Goal: Task Accomplishment & Management: Complete application form

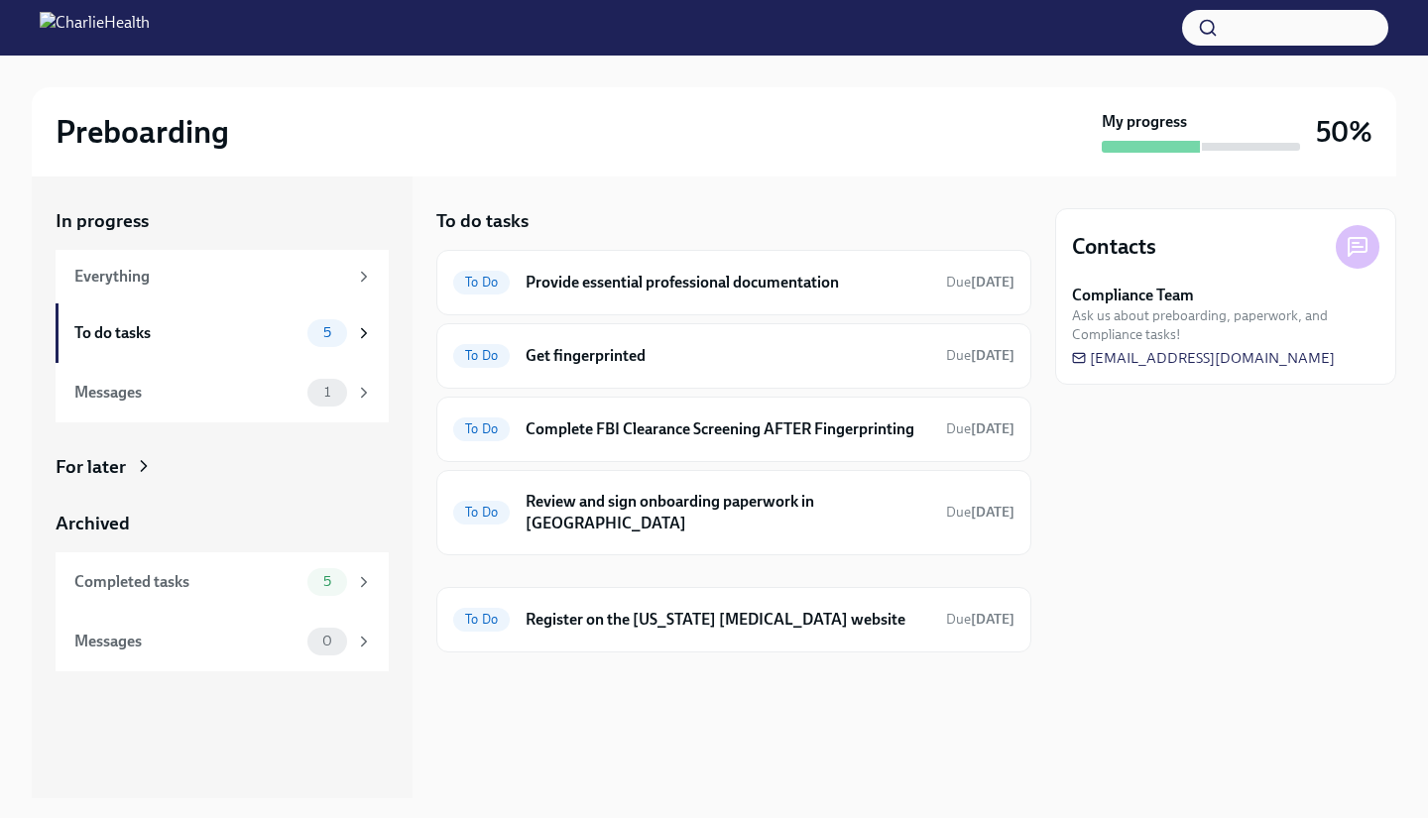
click at [835, 282] on h6 "Provide essential professional documentation" at bounding box center [728, 283] width 405 height 22
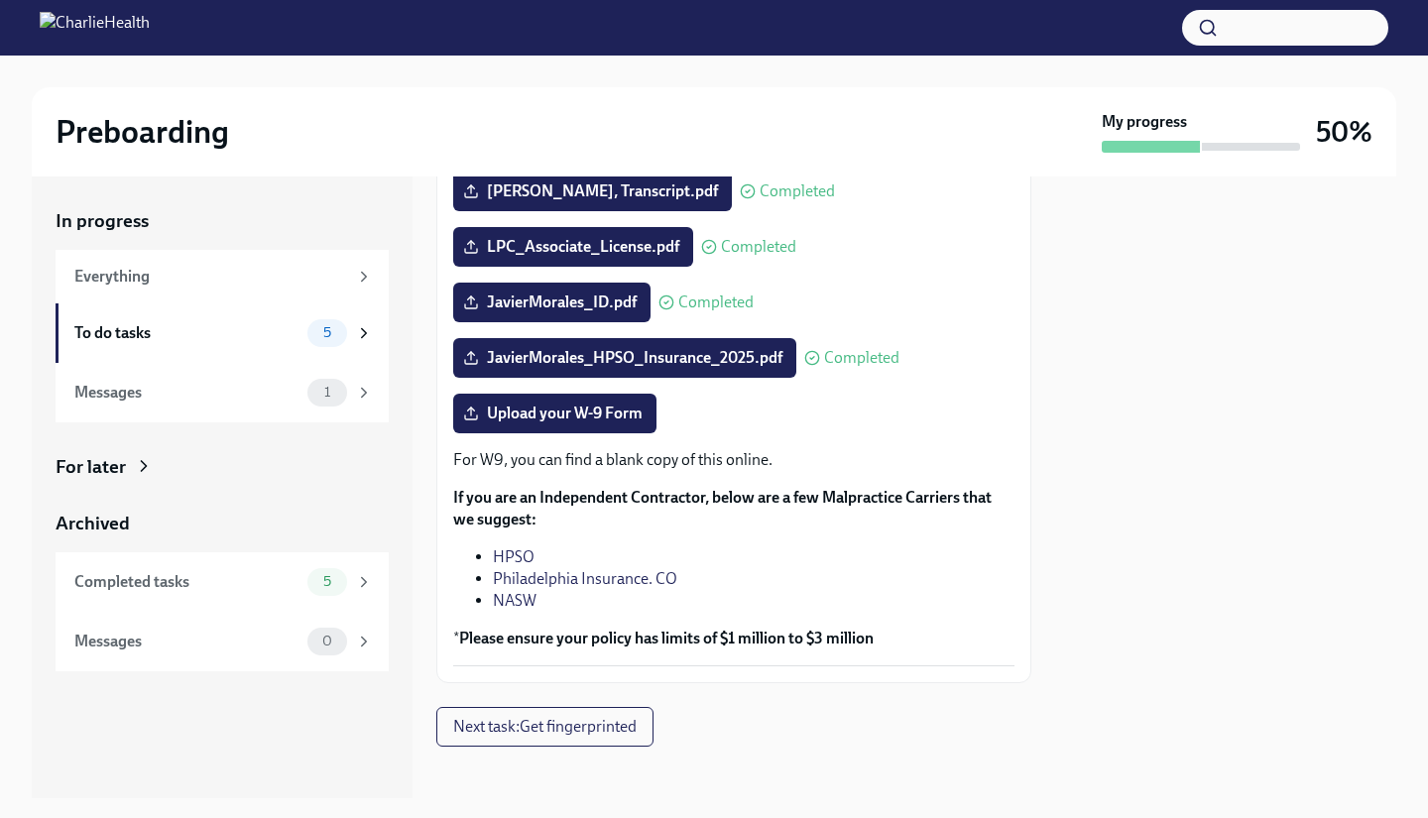
scroll to position [381, 0]
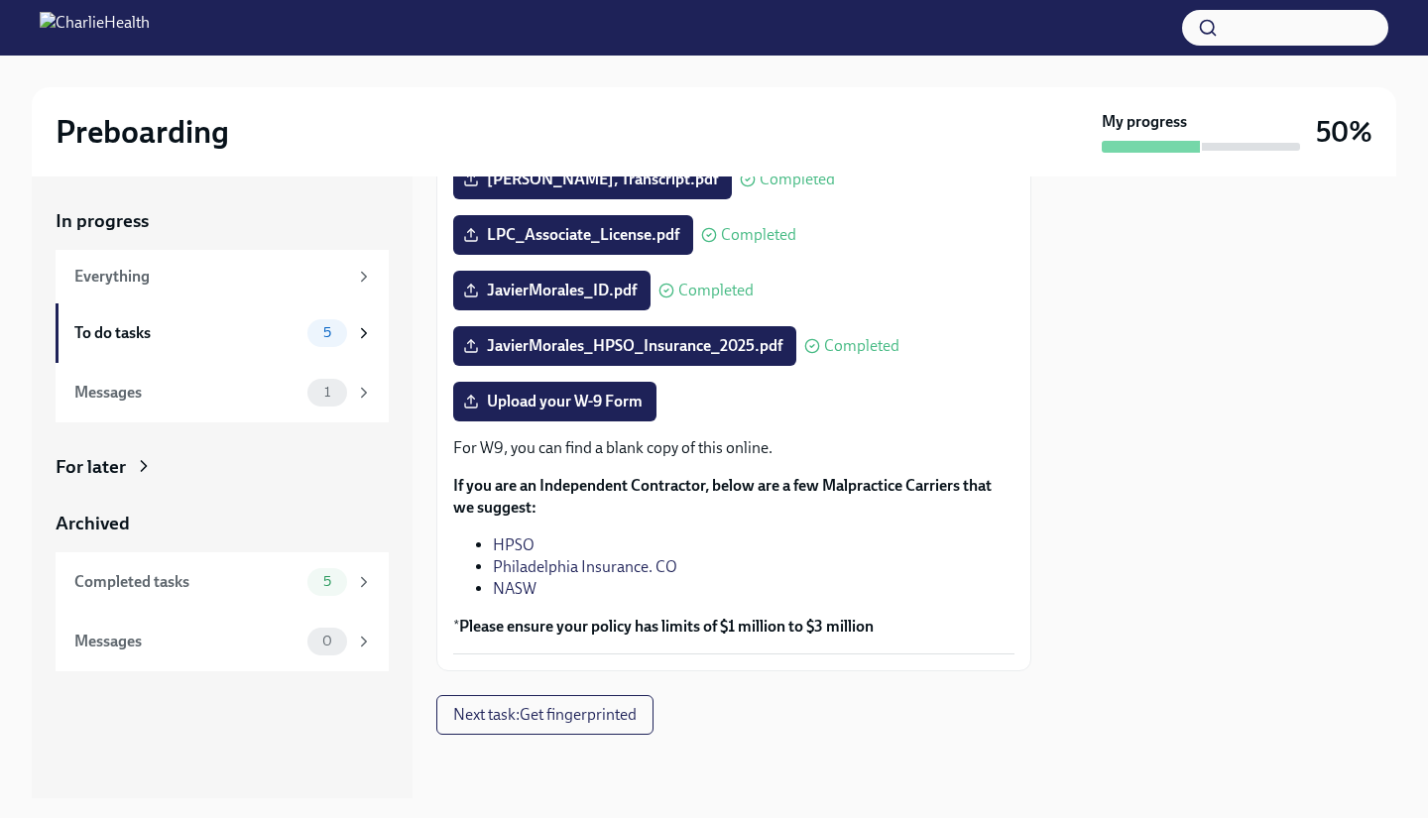
click at [604, 398] on span "Upload your W-9 Form" at bounding box center [555, 402] width 176 height 20
click at [0, 0] on input "Upload your W-9 Form" at bounding box center [0, 0] width 0 height 0
click at [576, 398] on span "JavierMorales_W9_CharlieHealth.pdf" at bounding box center [607, 402] width 281 height 20
click at [0, 0] on input "JavierMorales_W9_CharlieHealth.pdf" at bounding box center [0, 0] width 0 height 0
click at [466, 401] on icon at bounding box center [471, 402] width 16 height 16
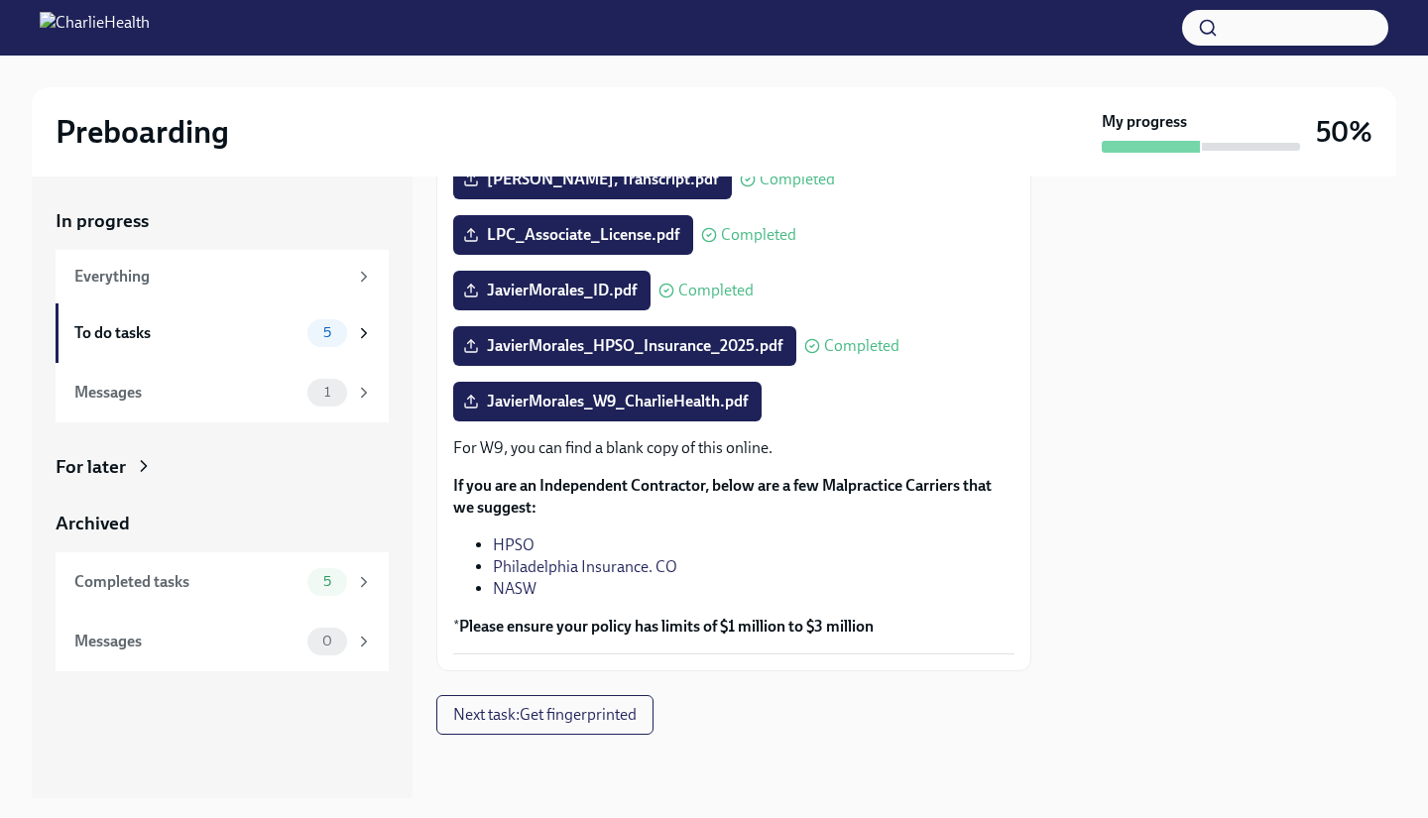
click at [0, 0] on input "JavierMorales_W9_CharlieHealth.pdf" at bounding box center [0, 0] width 0 height 0
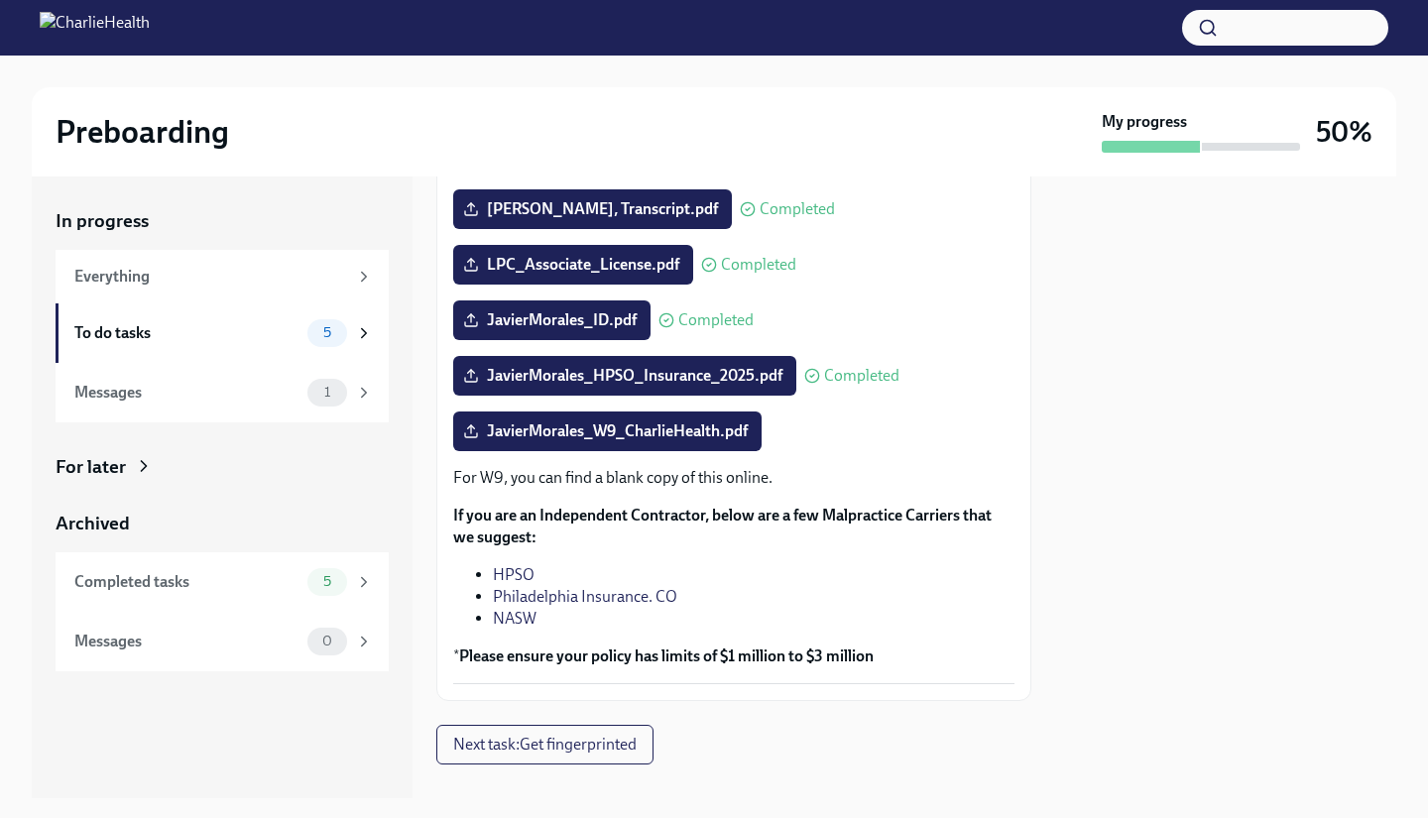
scroll to position [366, 0]
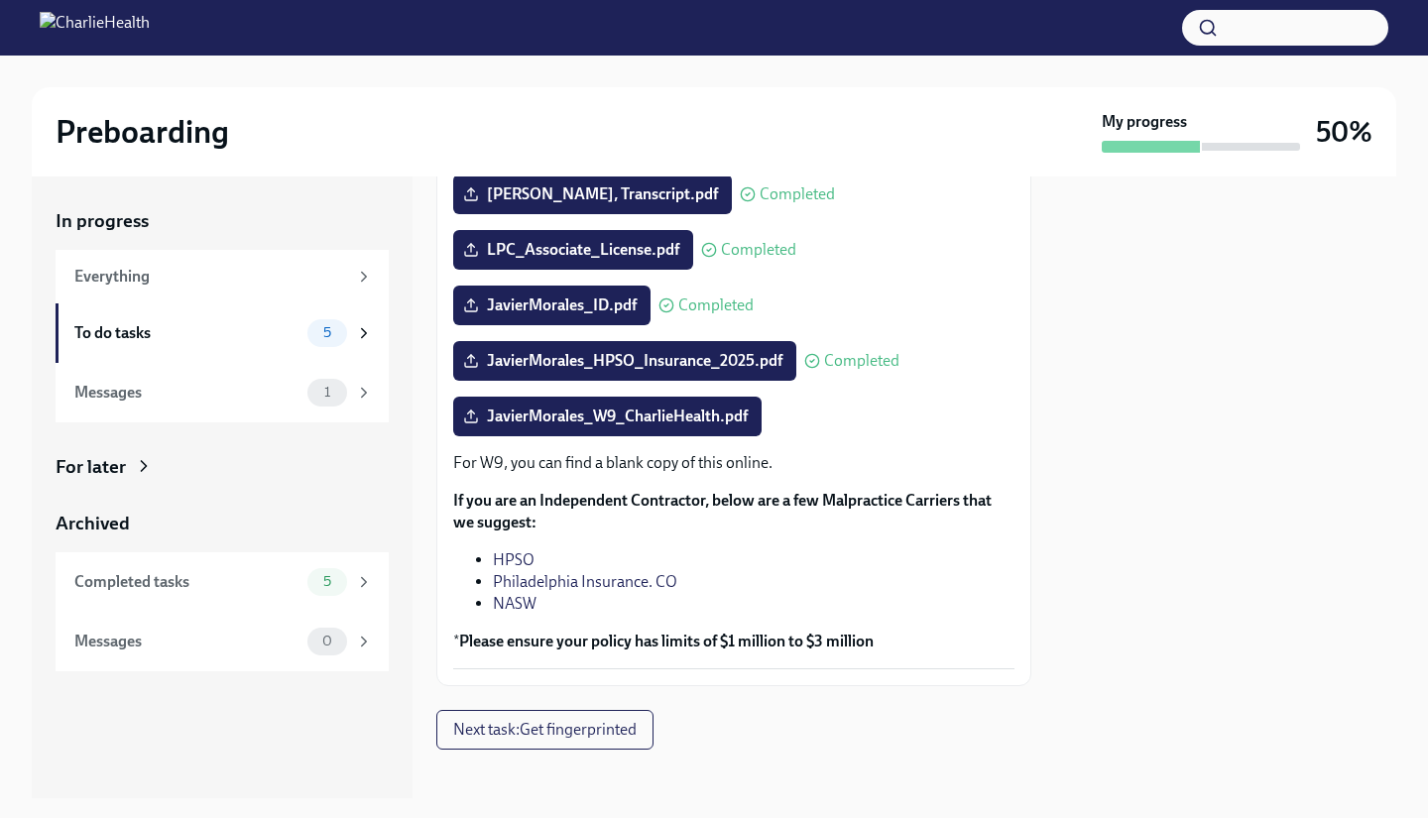
click at [574, 413] on span "JavierMorales_W9_CharlieHealth.pdf" at bounding box center [607, 417] width 281 height 20
click at [0, 0] on input "JavierMorales_W9_CharlieHealth.pdf" at bounding box center [0, 0] width 0 height 0
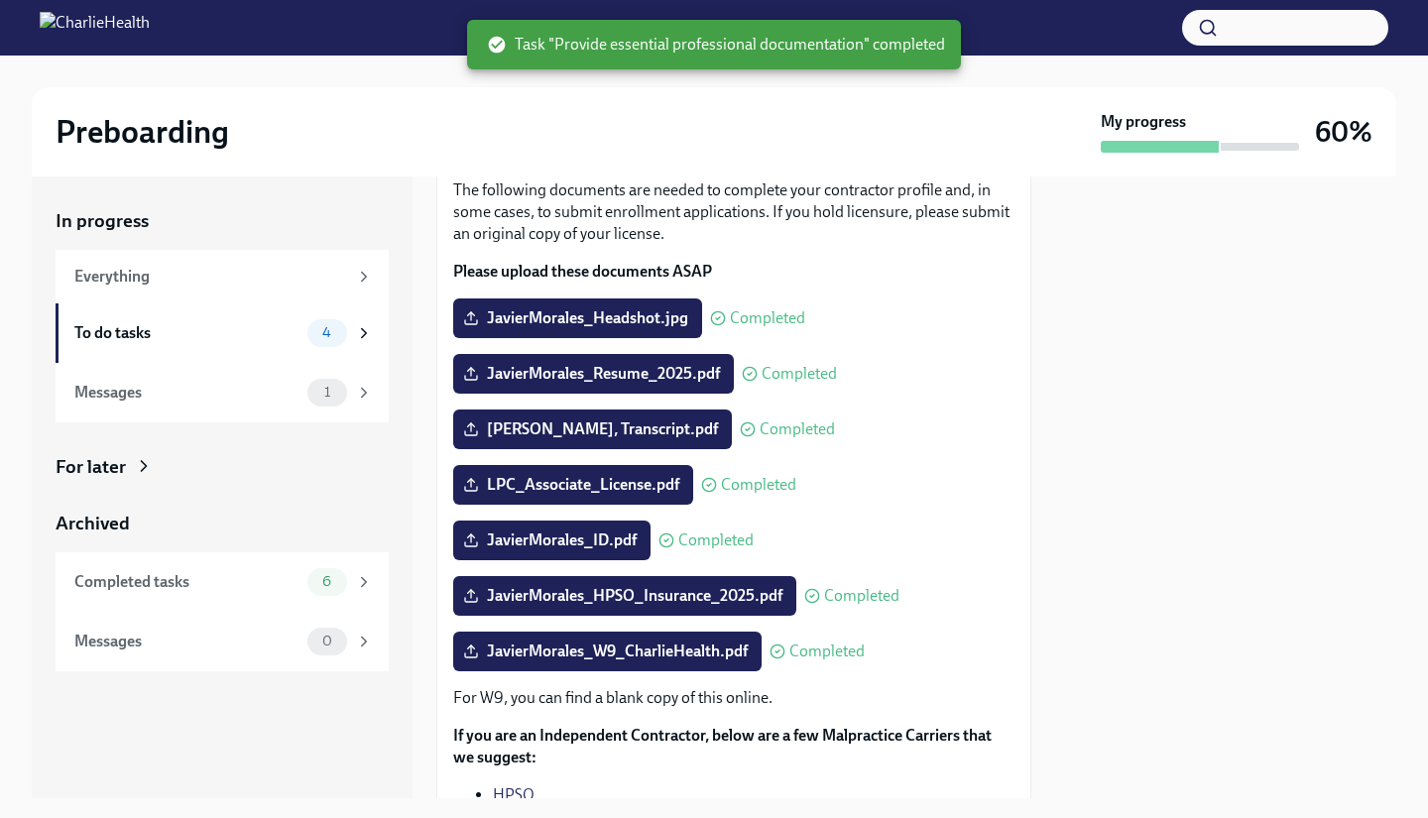
scroll to position [130, 0]
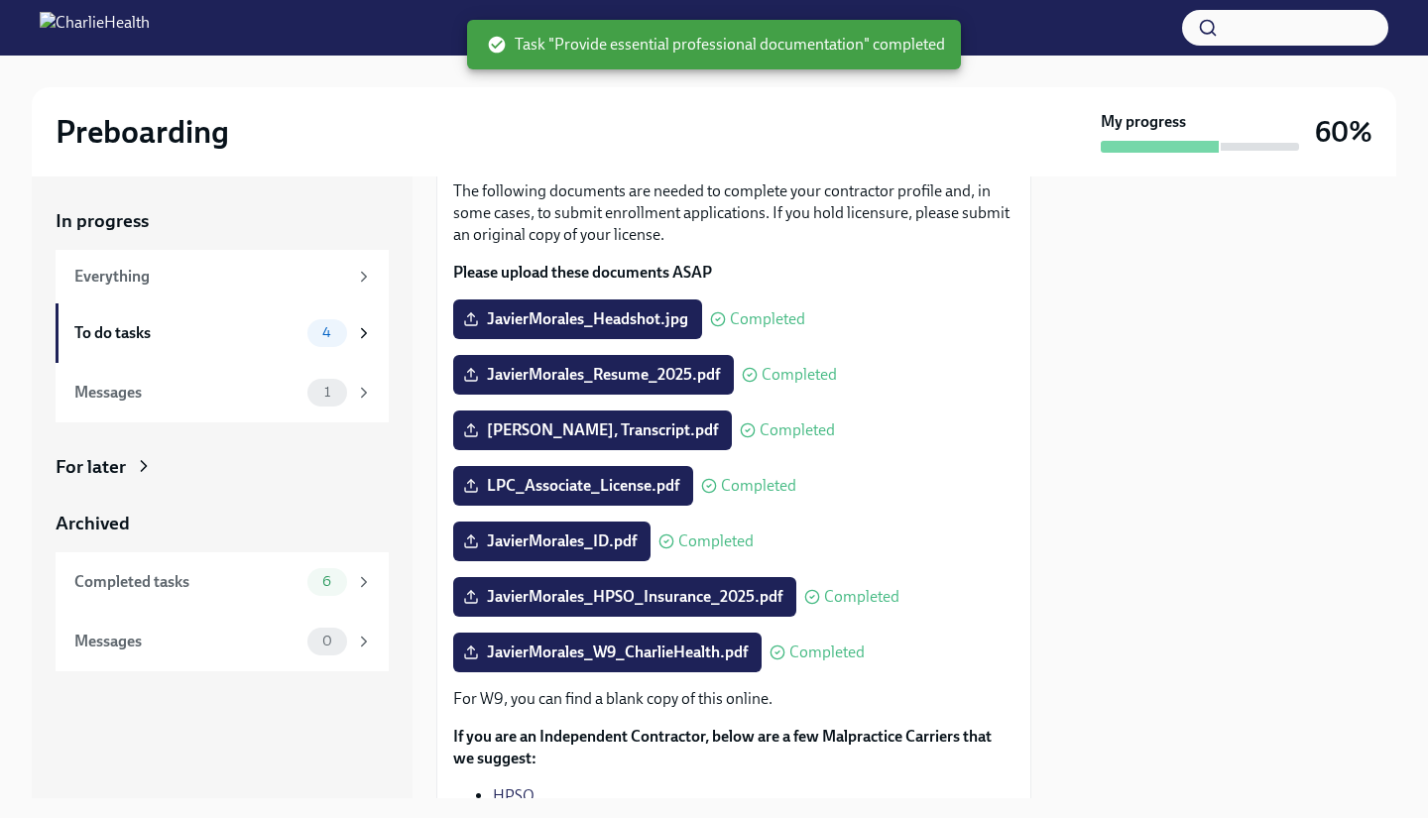
click at [122, 328] on div "To do tasks" at bounding box center [186, 333] width 225 height 22
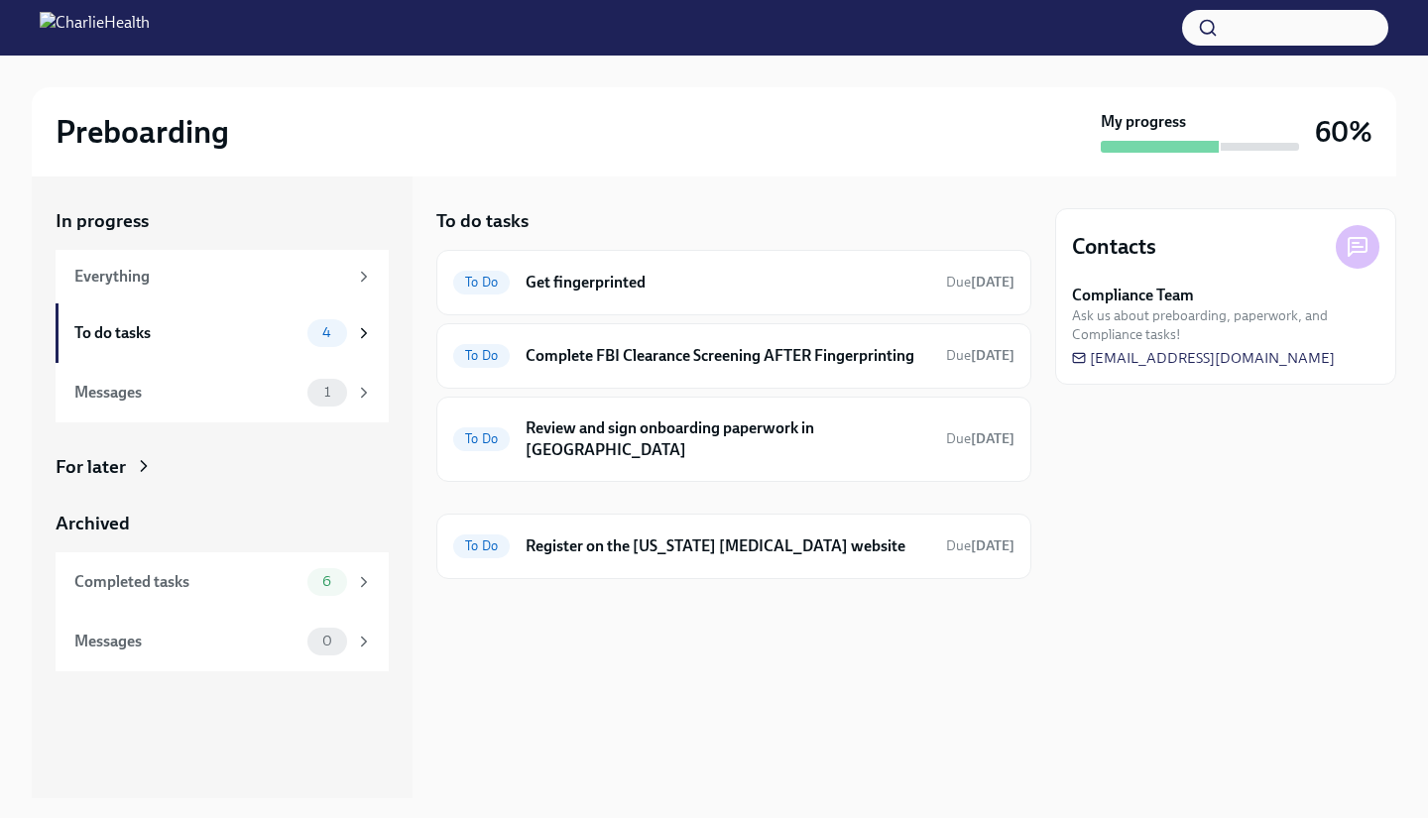
click at [594, 292] on h6 "Get fingerprinted" at bounding box center [728, 283] width 405 height 22
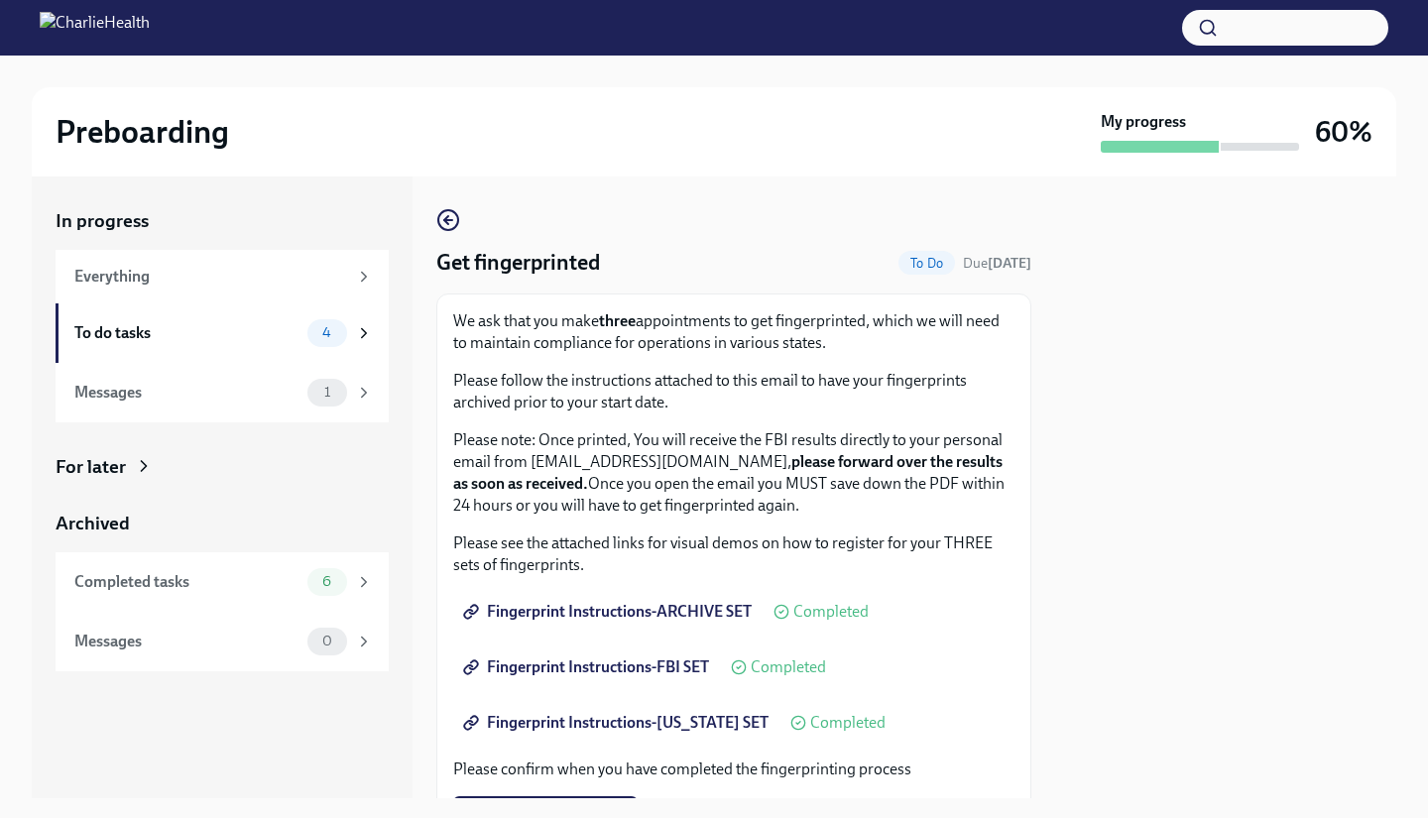
click at [156, 328] on div "To do tasks" at bounding box center [186, 333] width 225 height 22
